Goal: Find specific page/section: Find specific page/section

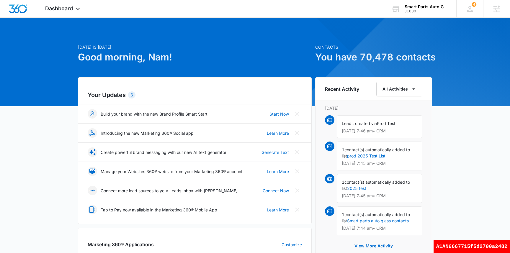
click at [225, 57] on h1 "Good morning, Nam!" at bounding box center [195, 57] width 234 height 14
click at [473, 11] on icon at bounding box center [469, 8] width 9 height 9
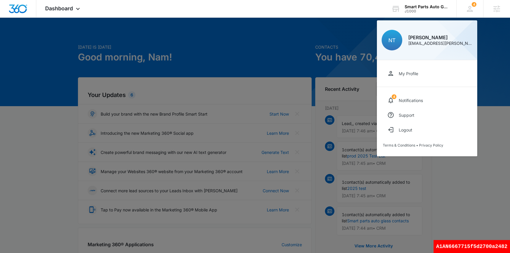
click at [489, 90] on div at bounding box center [255, 126] width 510 height 253
